Goal: Information Seeking & Learning: Learn about a topic

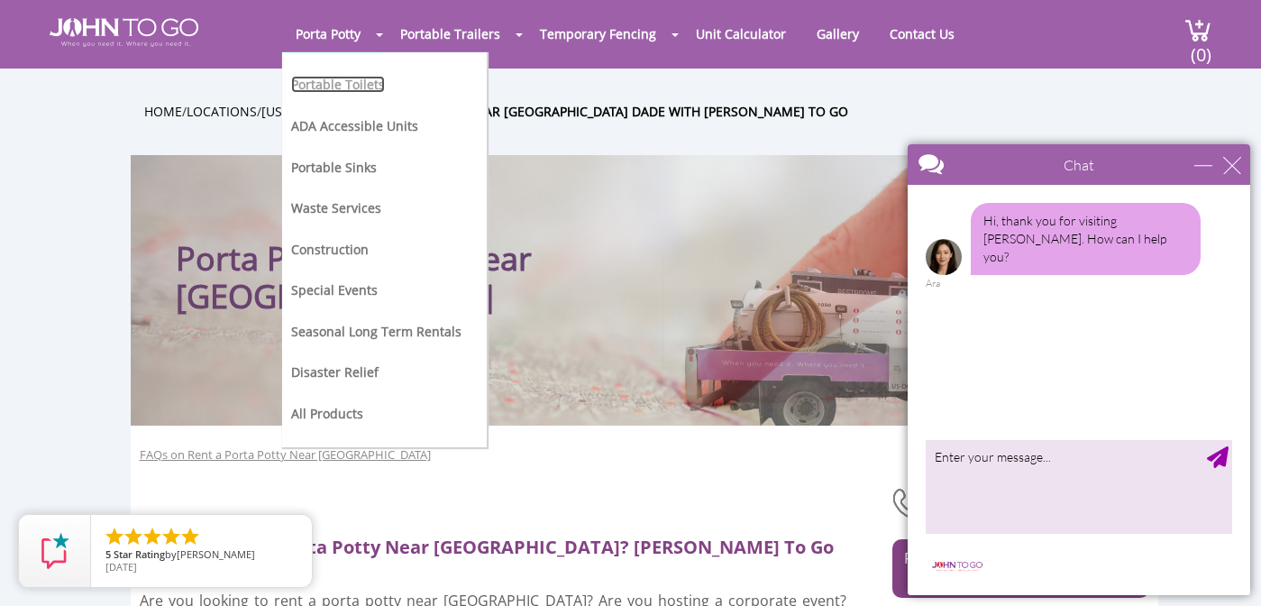
click at [354, 79] on link "Portable Toilets" at bounding box center [338, 84] width 94 height 17
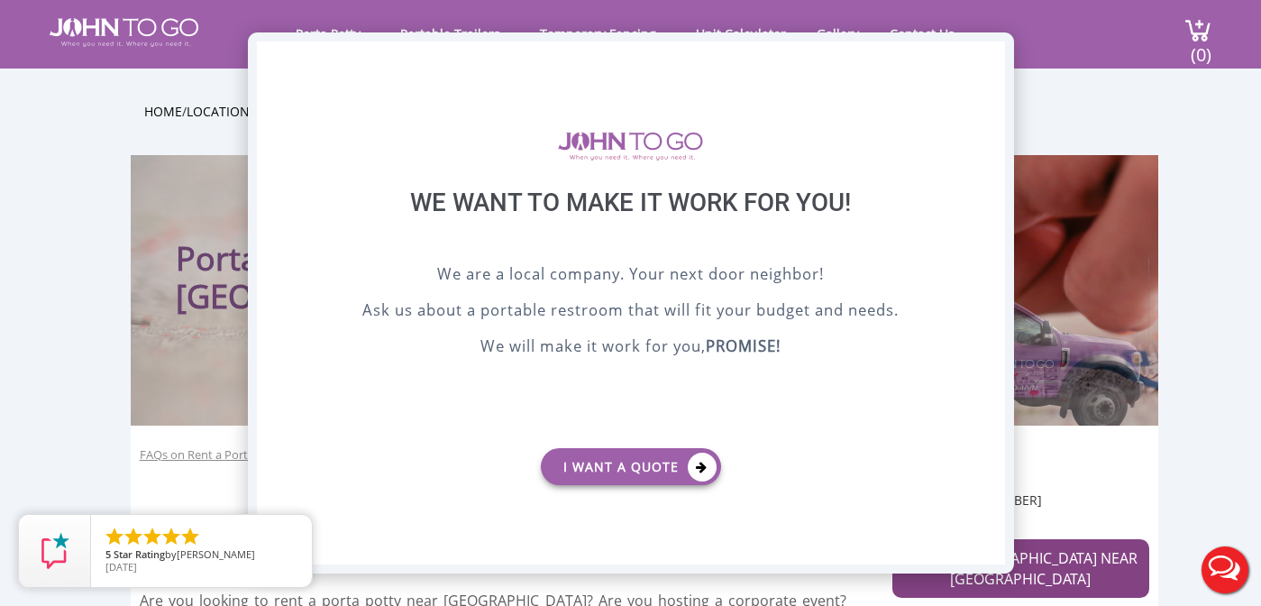
click at [980, 51] on div "X" at bounding box center [990, 56] width 28 height 31
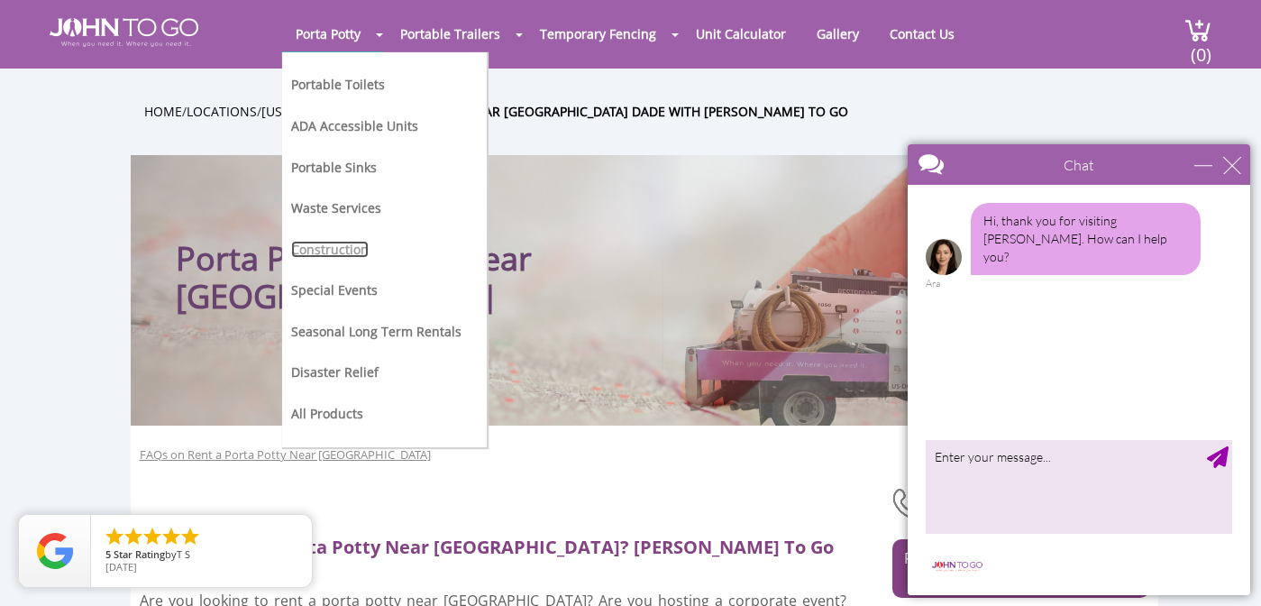
click at [343, 248] on link "Construction" at bounding box center [330, 249] width 78 height 17
